Goal: Information Seeking & Learning: Learn about a topic

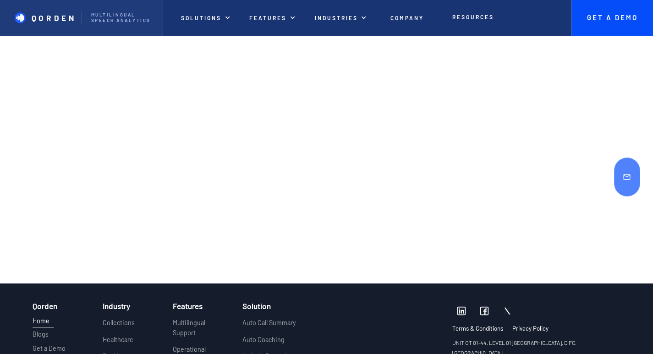
scroll to position [3473, 0]
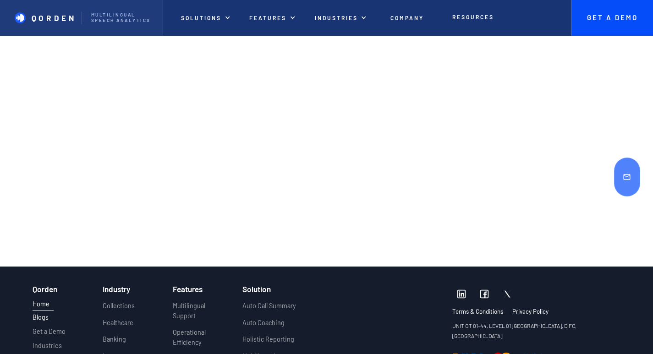
click at [44, 313] on p "Blogs" at bounding box center [41, 317] width 16 height 8
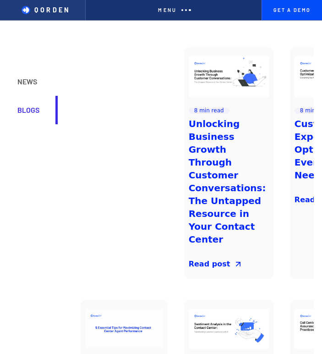
scroll to position [46, 0]
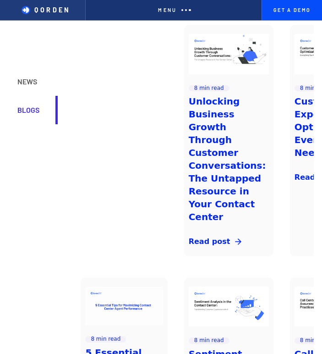
click at [205, 236] on div "Read post" at bounding box center [210, 241] width 42 height 11
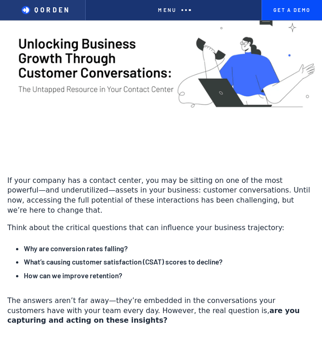
scroll to position [229, 0]
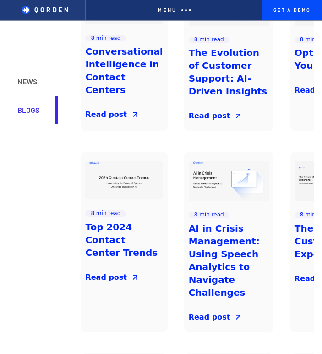
scroll to position [1191, 0]
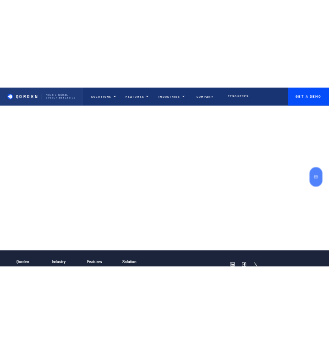
scroll to position [3473, 0]
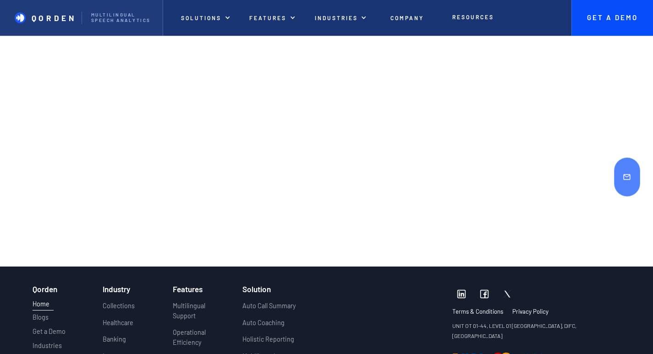
click at [328, 289] on img at bounding box center [484, 293] width 9 height 9
